Goal: Communication & Community: Answer question/provide support

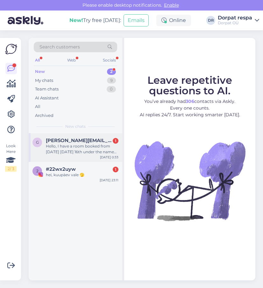
click at [78, 147] on div "Hello, I have a room booked from [DATE] [DATE] 16th under the name [PERSON_NAME…" at bounding box center [82, 148] width 73 height 11
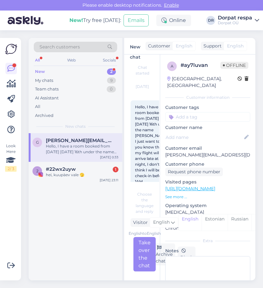
scroll to position [19, 0]
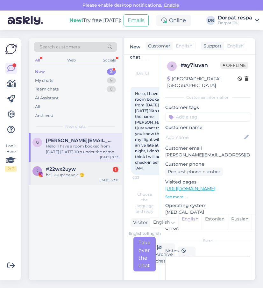
click at [73, 176] on div "hei, kuupàev vale 🫣" at bounding box center [82, 175] width 73 height 6
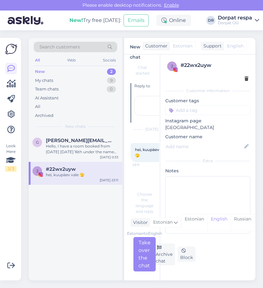
scroll to position [0, 0]
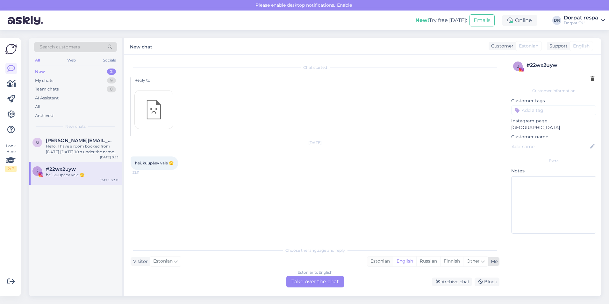
click at [263, 262] on div "Estonian" at bounding box center [380, 261] width 26 height 10
click at [263, 281] on div "Estonian to Estonian Take over the chat" at bounding box center [315, 281] width 58 height 11
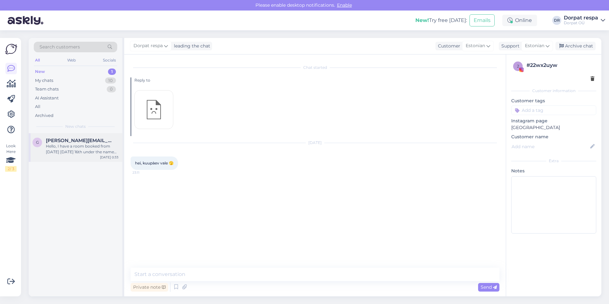
click at [70, 142] on span "[PERSON_NAME][EMAIL_ADDRESS][DOMAIN_NAME]" at bounding box center [79, 141] width 66 height 6
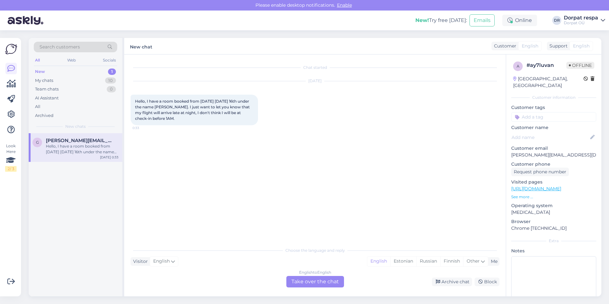
click at [263, 282] on div "English to English Take over the chat" at bounding box center [315, 281] width 58 height 11
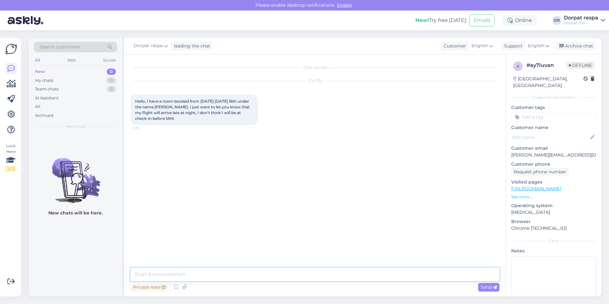
click at [204, 275] on textarea at bounding box center [315, 274] width 369 height 13
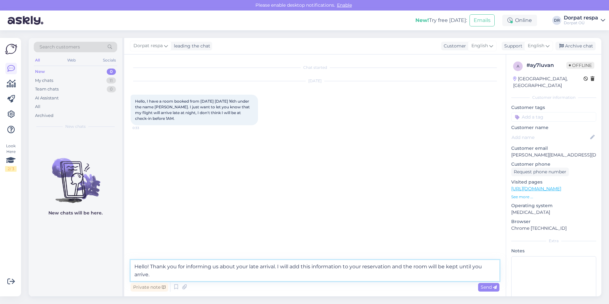
drag, startPoint x: 415, startPoint y: 267, endPoint x: 427, endPoint y: 267, distance: 11.5
click at [263, 267] on textarea "Hello! Thank you for informing us about your late arrival. I will add this info…" at bounding box center [315, 270] width 369 height 21
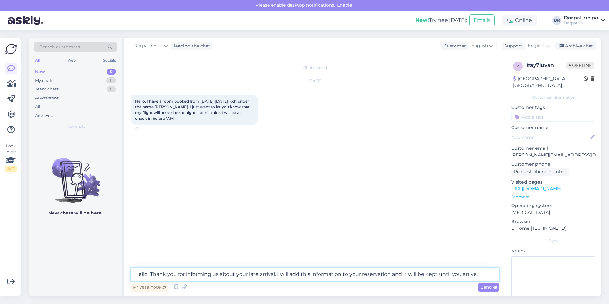
click at [263, 276] on textarea "Hello! Thank you for informing us about your late arrival. I will add this info…" at bounding box center [315, 274] width 369 height 13
click at [263, 274] on textarea "Hello! Thank you for informing us about your late arrival. I will add this info…" at bounding box center [315, 274] width 369 height 13
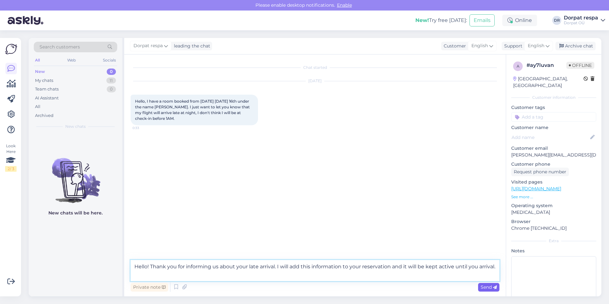
type textarea "Hello! Thank you for informing us about your late arrival. I will add this info…"
click at [263, 286] on span "Send" at bounding box center [489, 287] width 16 height 6
